Goal: Transaction & Acquisition: Download file/media

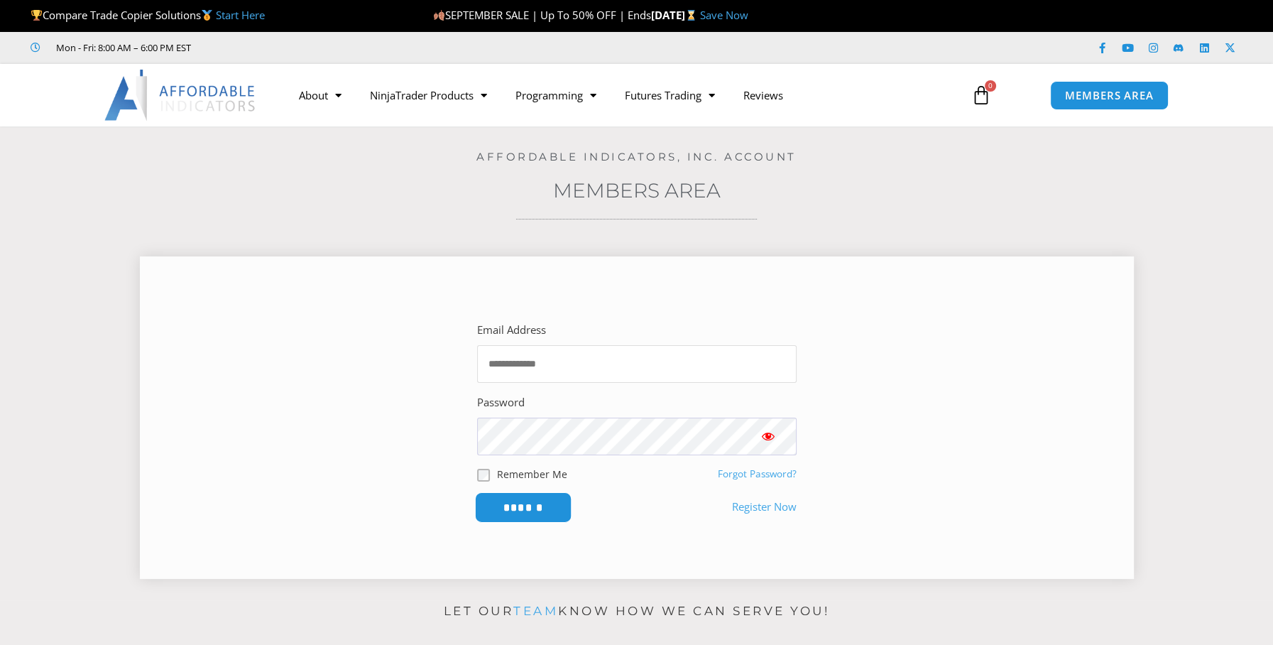
type input "**********"
click at [540, 502] on input "******" at bounding box center [522, 507] width 97 height 31
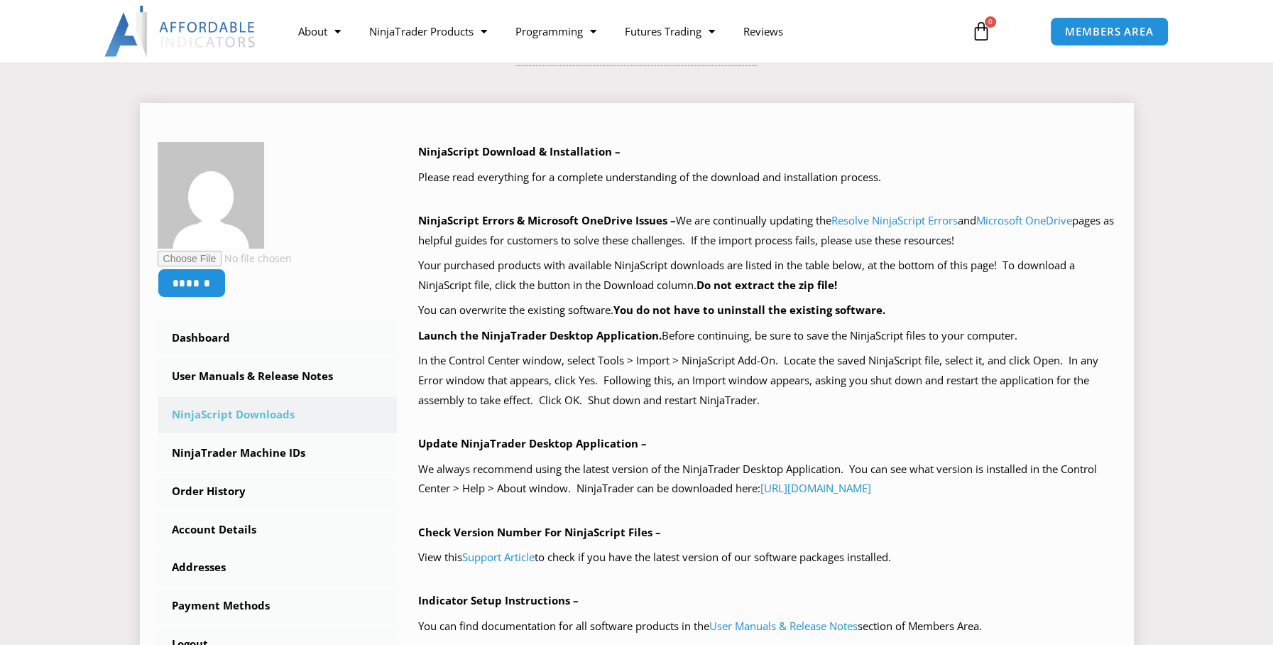
scroll to position [213, 0]
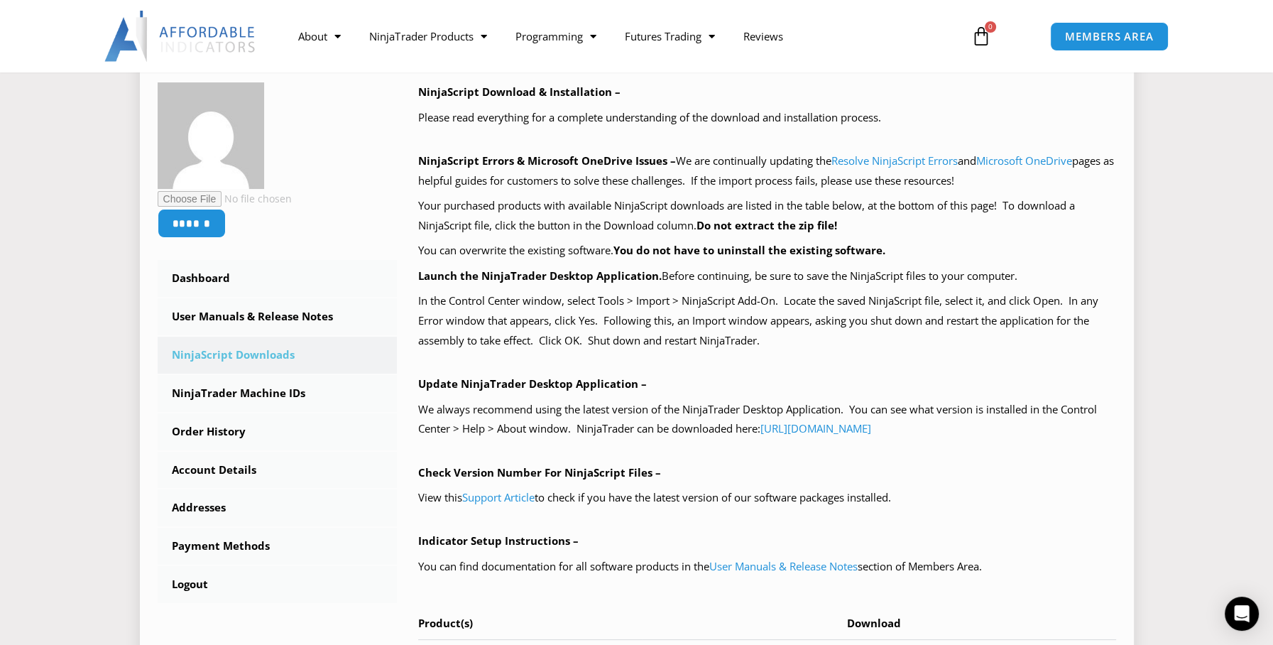
click at [244, 352] on link "NinjaScript Downloads" at bounding box center [278, 355] width 240 height 37
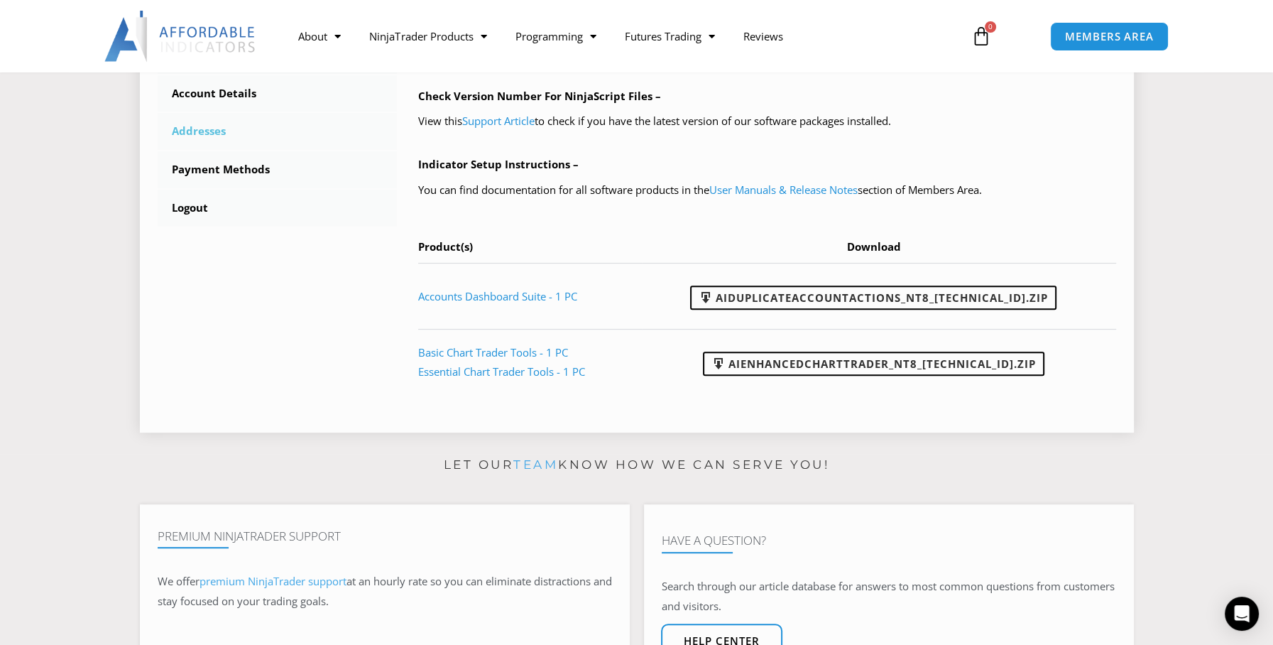
scroll to position [639, 0]
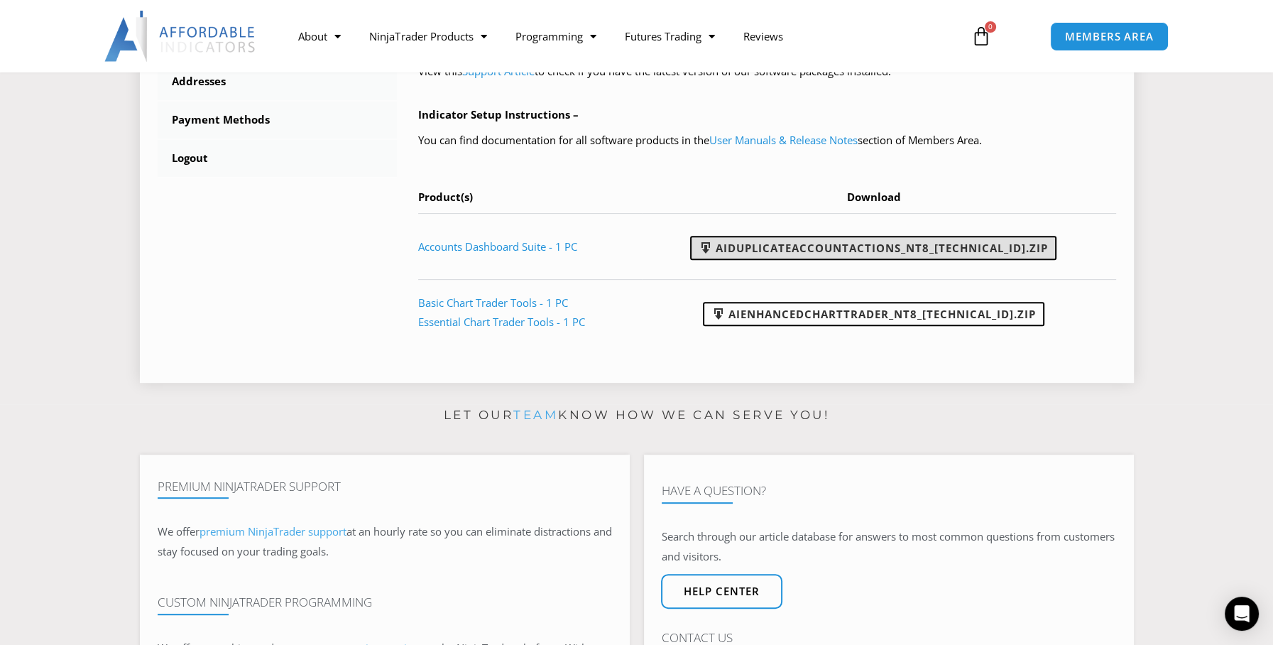
click at [868, 249] on link "AIDuplicateAccountActions_NT8_25.9.24.1.zip" at bounding box center [873, 248] width 366 height 24
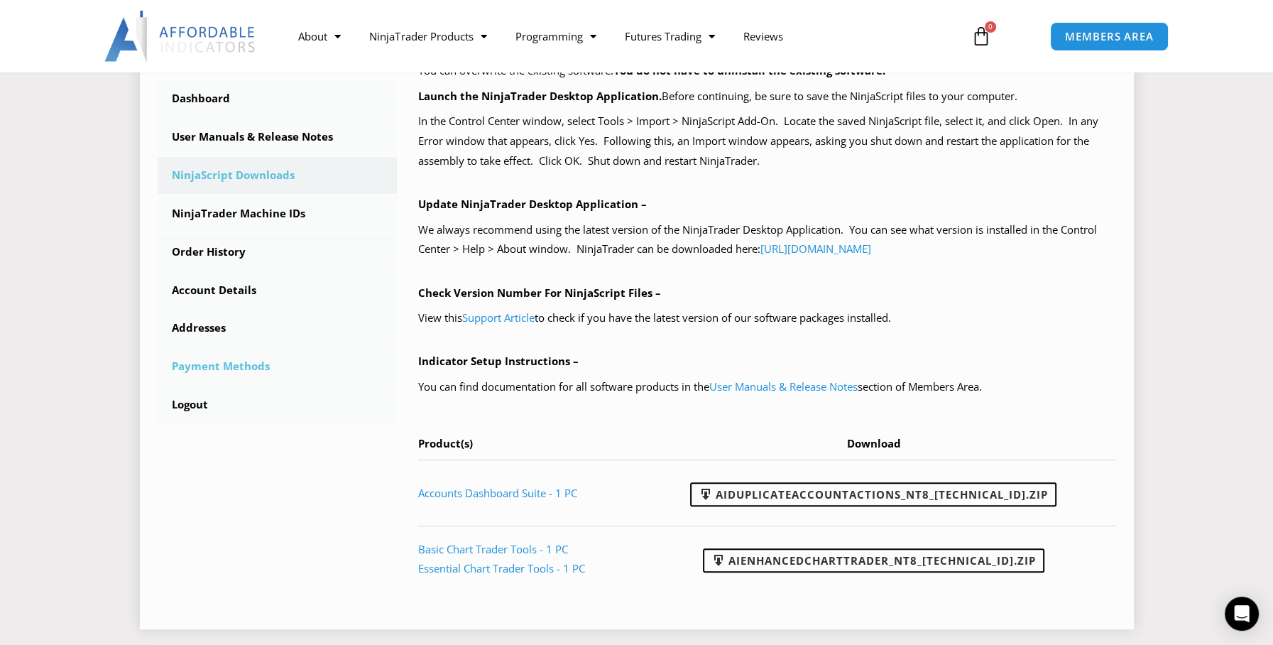
scroll to position [284, 0]
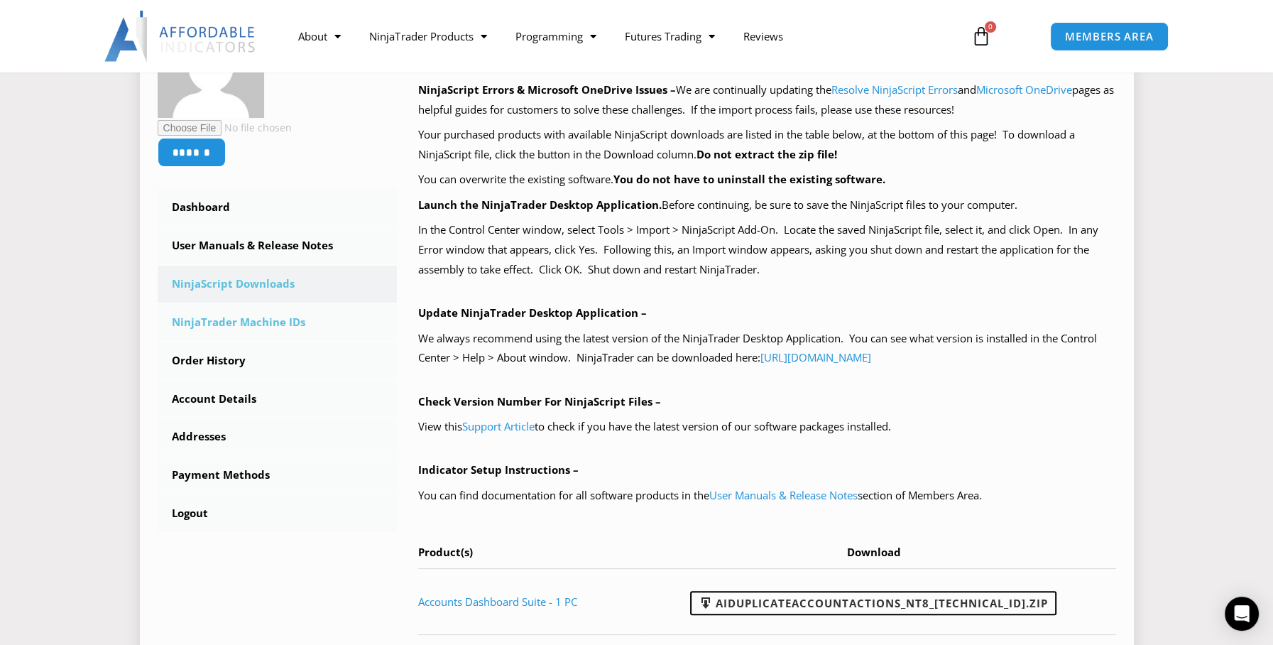
click at [258, 324] on link "NinjaTrader Machine IDs" at bounding box center [278, 322] width 240 height 37
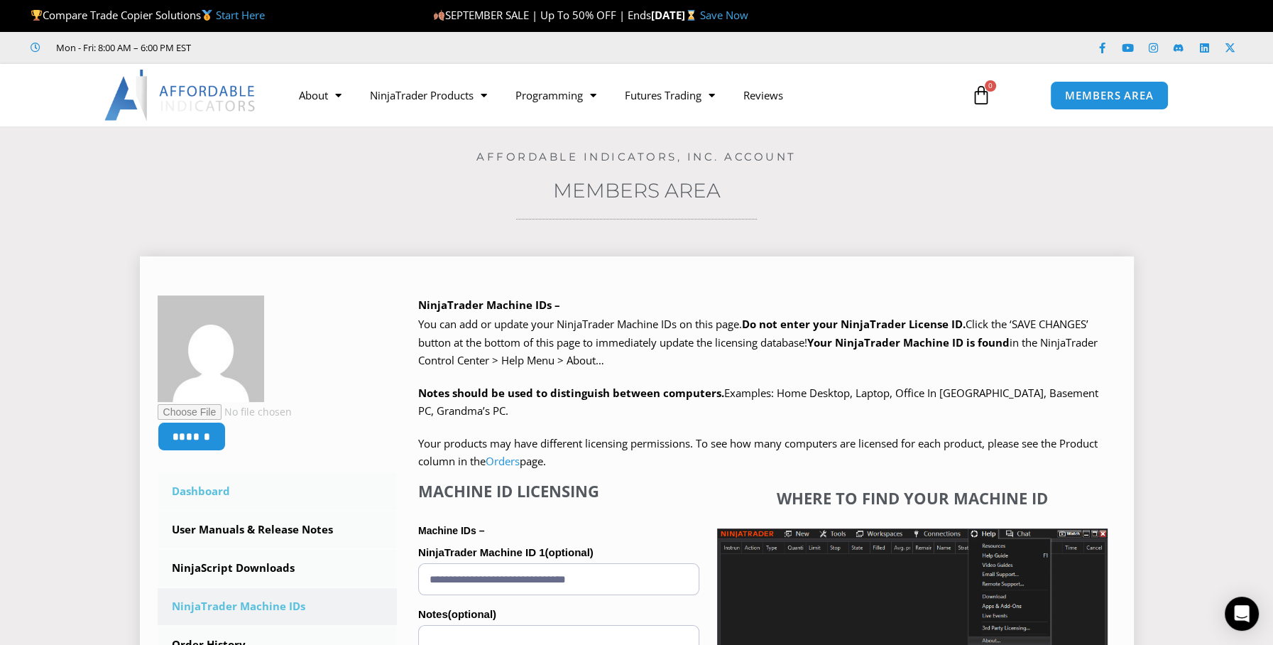
click at [217, 491] on link "Dashboard" at bounding box center [278, 491] width 240 height 37
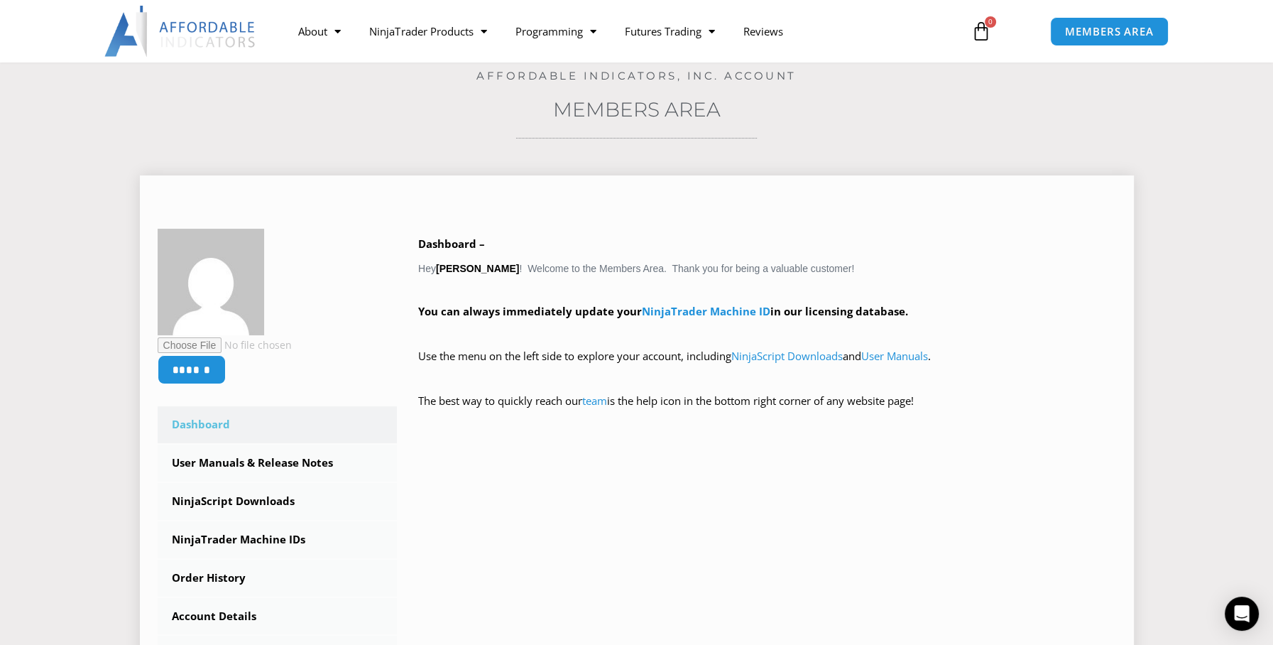
scroll to position [142, 0]
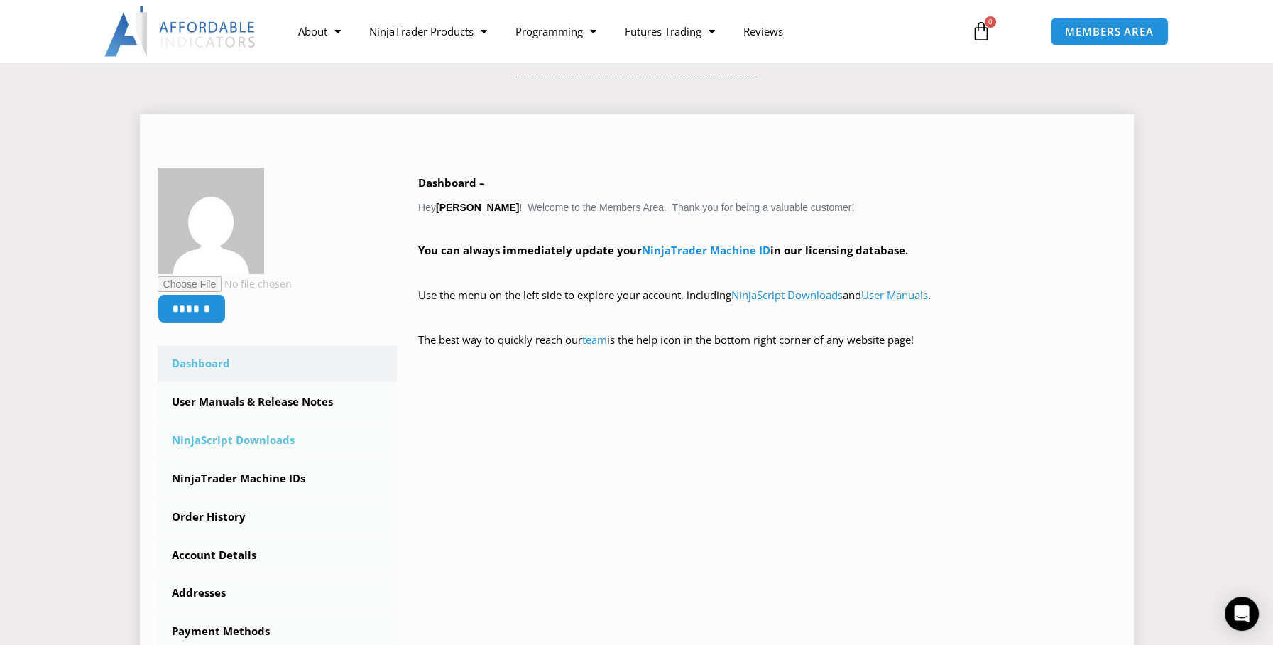
click at [245, 439] on link "NinjaScript Downloads" at bounding box center [278, 440] width 240 height 37
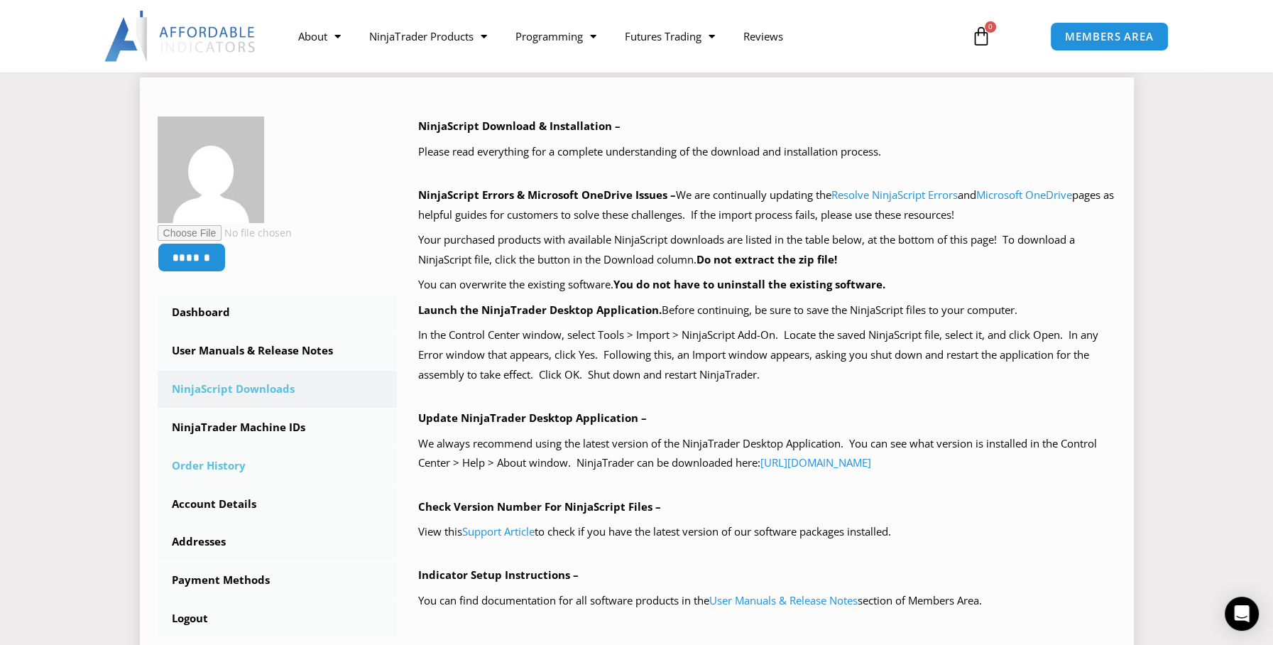
scroll to position [142, 0]
